Goal: Information Seeking & Learning: Learn about a topic

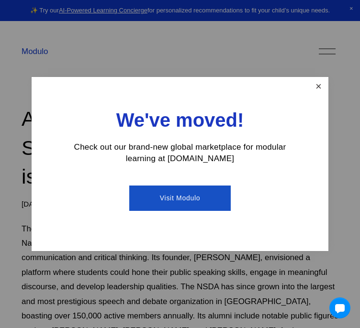
click at [316, 88] on link "Close" at bounding box center [318, 86] width 17 height 17
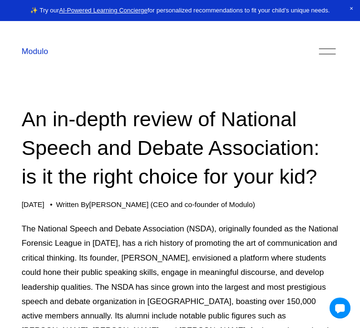
click at [94, 191] on h1 "An in-depth review of National Speech and Debate Association: is it the right c…" at bounding box center [180, 148] width 317 height 87
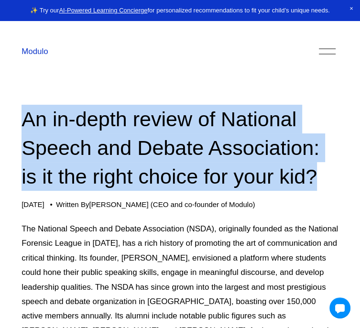
click at [94, 191] on h1 "An in-depth review of National Speech and Debate Association: is it the right c…" at bounding box center [180, 148] width 317 height 87
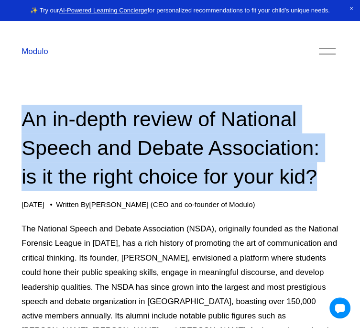
click at [94, 191] on h1 "An in-depth review of National Speech and Debate Association: is it the right c…" at bounding box center [180, 148] width 317 height 87
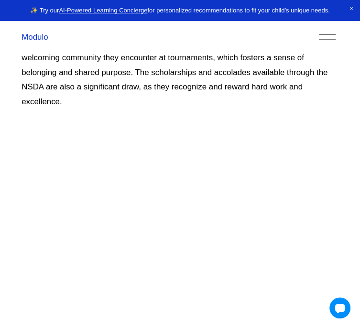
scroll to position [1289, 0]
